Goal: Information Seeking & Learning: Learn about a topic

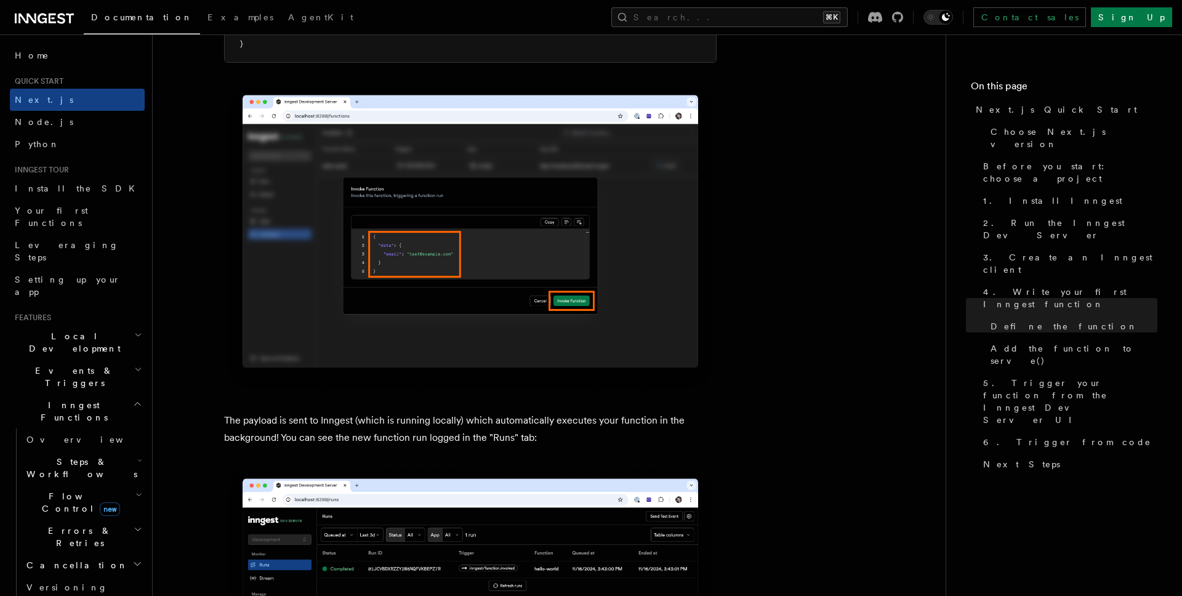
click at [810, 170] on article "Quick start Next.js Quick Start In this tutorial you will add Inngest to a Next…" at bounding box center [549, 346] width 754 height 8224
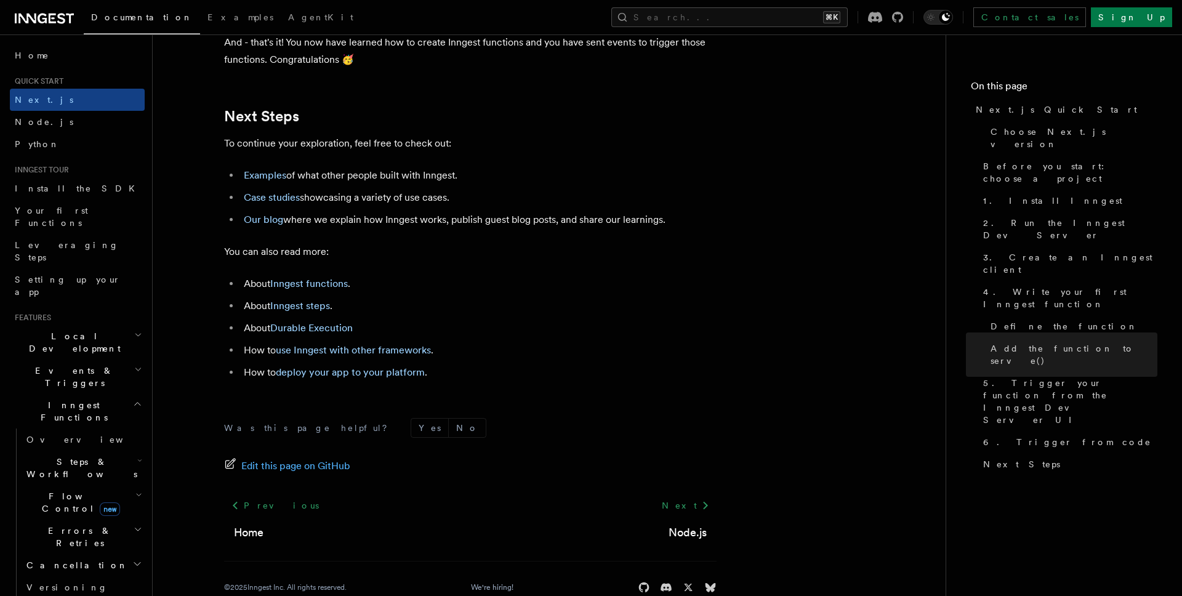
scroll to position [7699, 0]
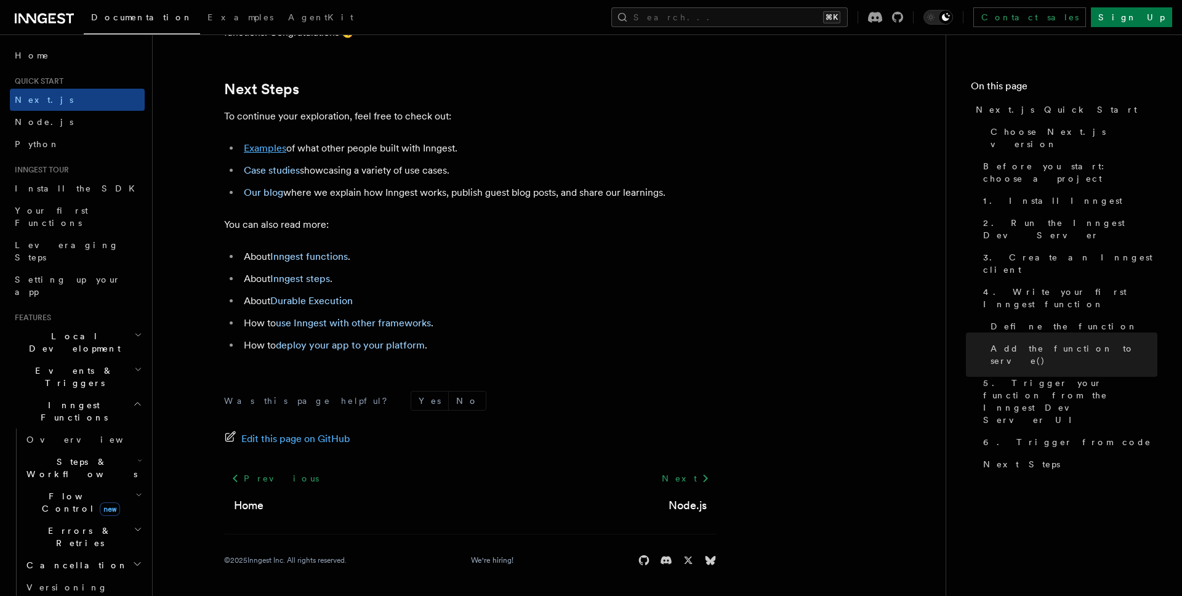
click at [266, 149] on link "Examples" at bounding box center [265, 148] width 42 height 12
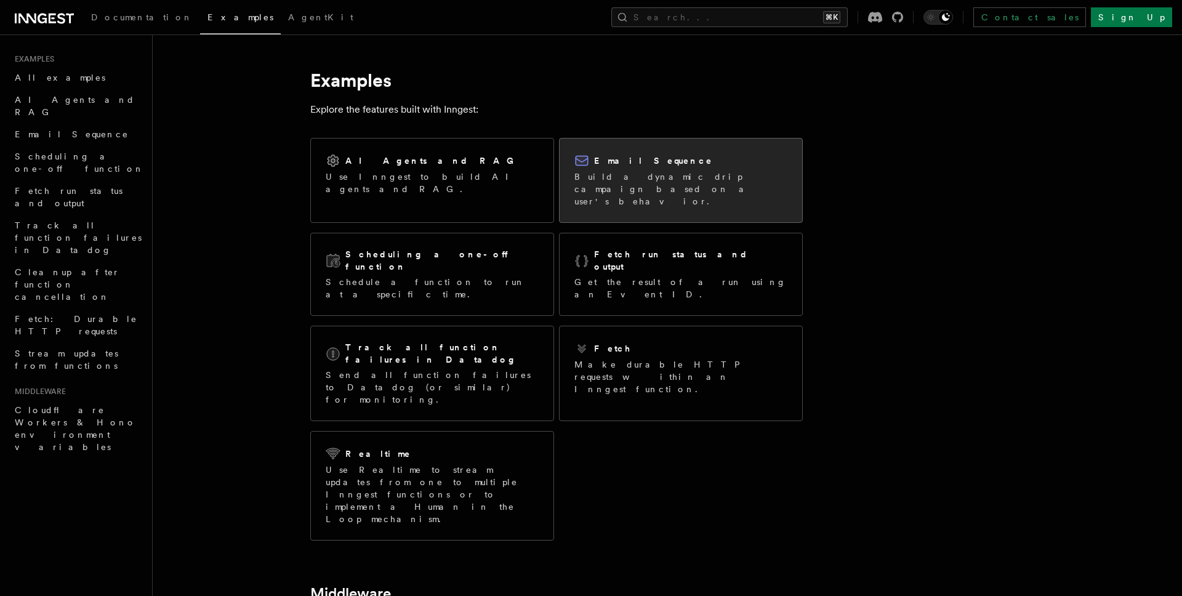
click at [670, 147] on div "Email Sequence Build a dynamic drip campaign based on a user's behavior." at bounding box center [681, 181] width 243 height 84
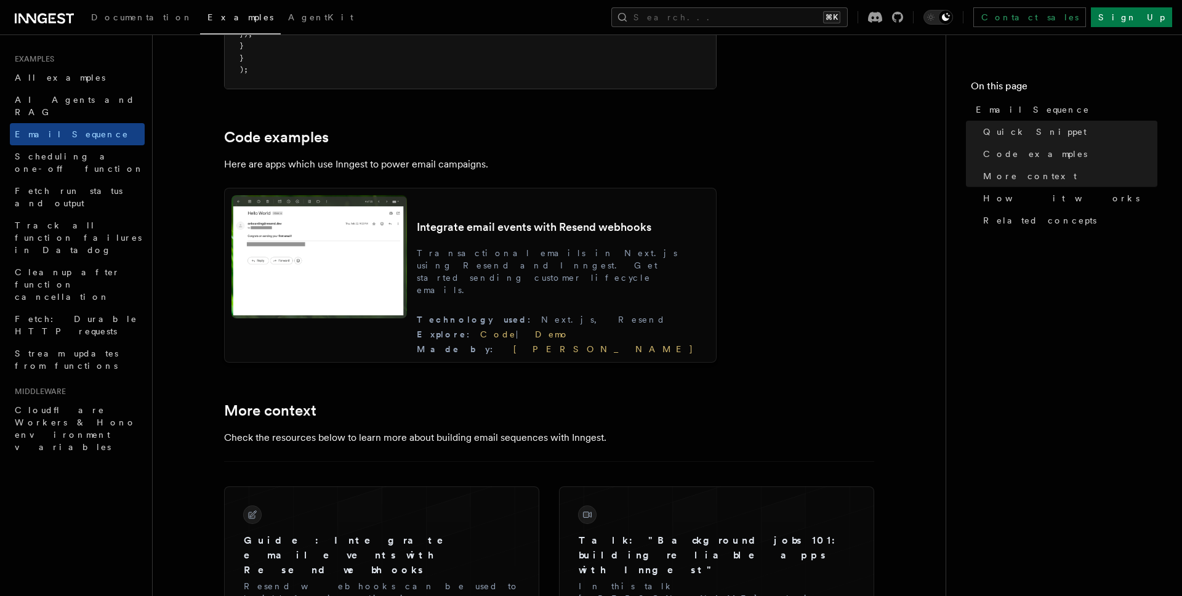
scroll to position [1078, 0]
